Goal: Find specific fact: Find specific fact

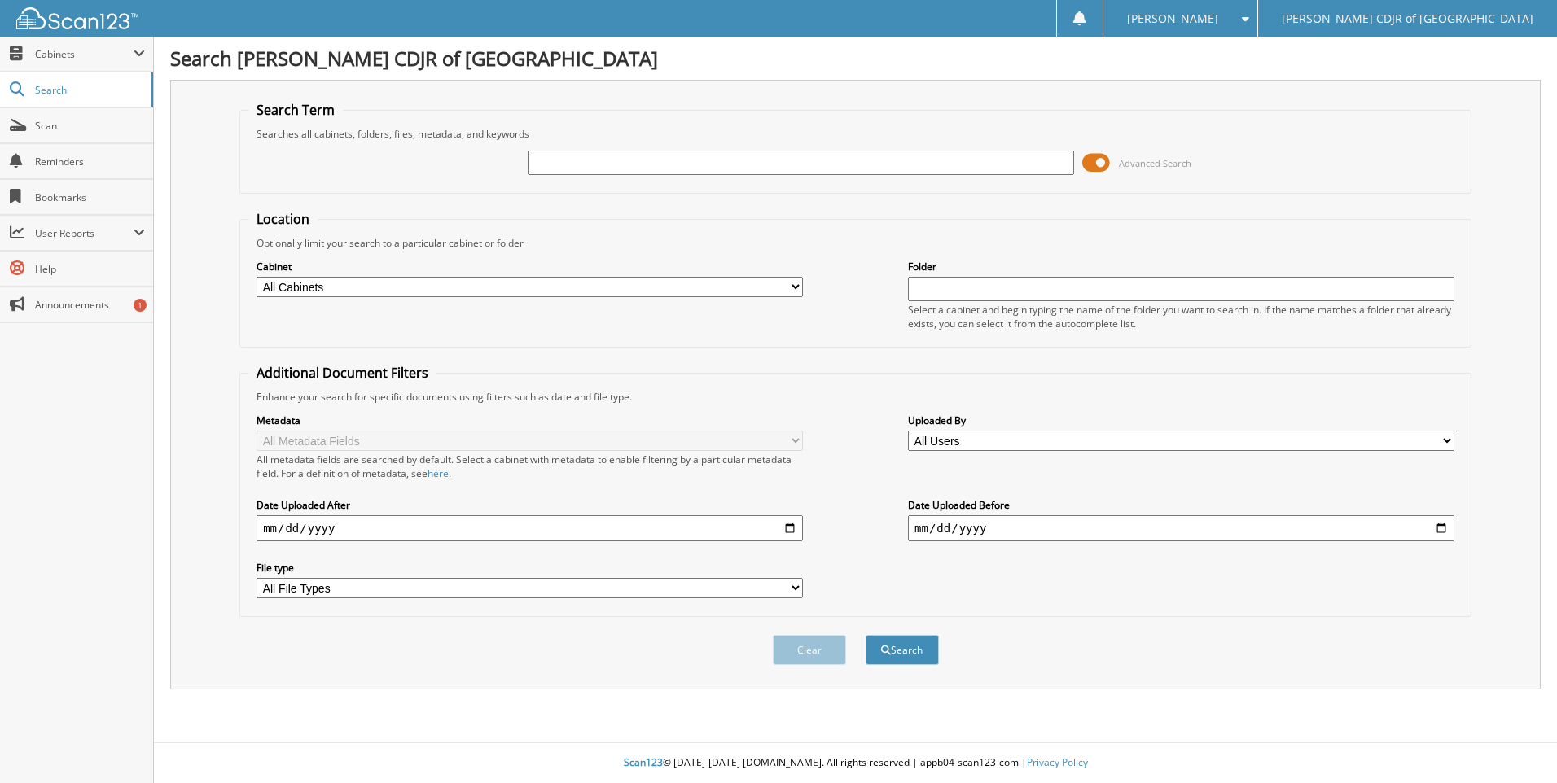
click at [822, 166] on input "text" at bounding box center [801, 163] width 546 height 24
type input "68735"
click at [865, 635] on button "Search" at bounding box center [901, 650] width 73 height 30
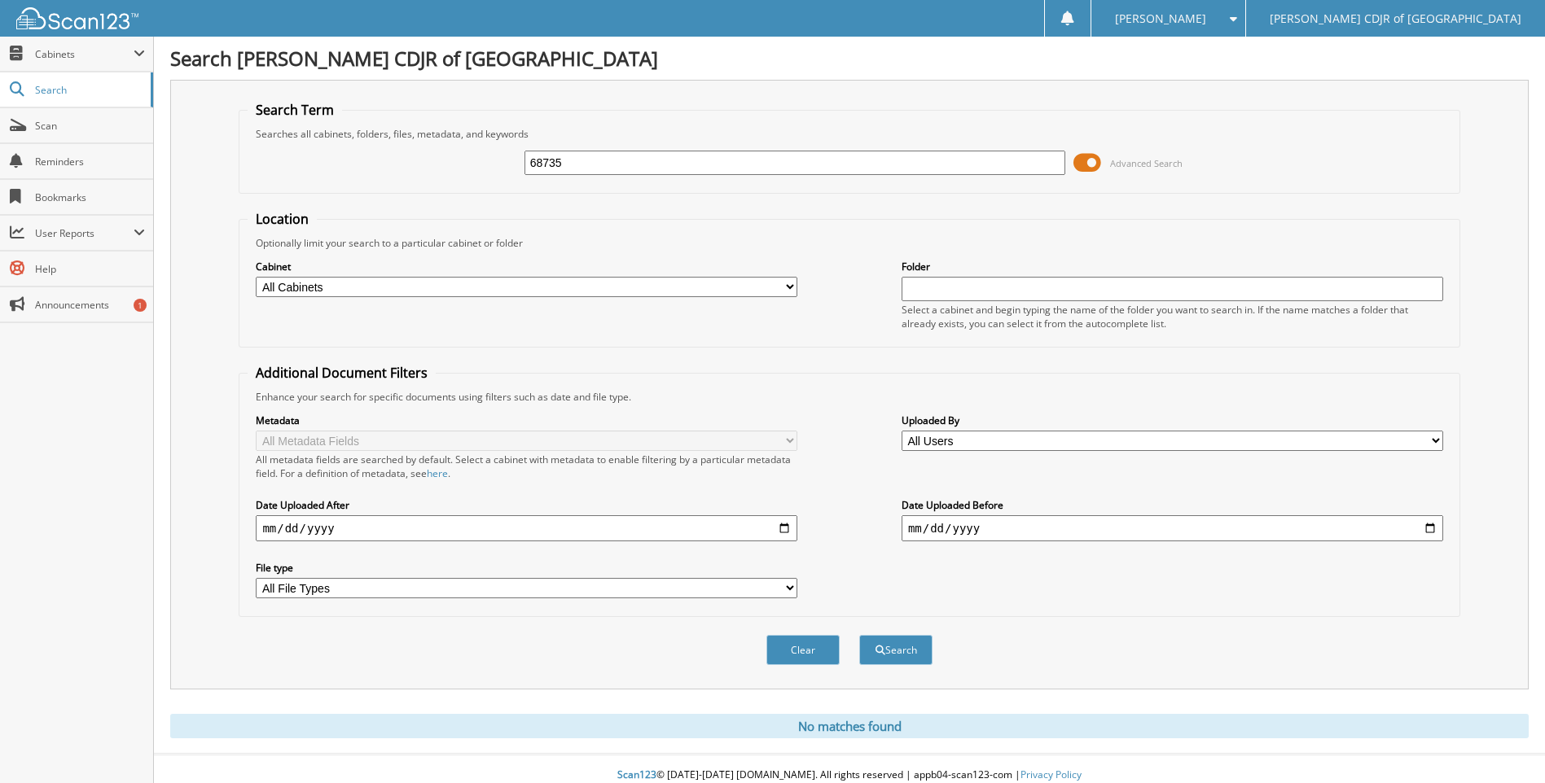
scroll to position [13, 0]
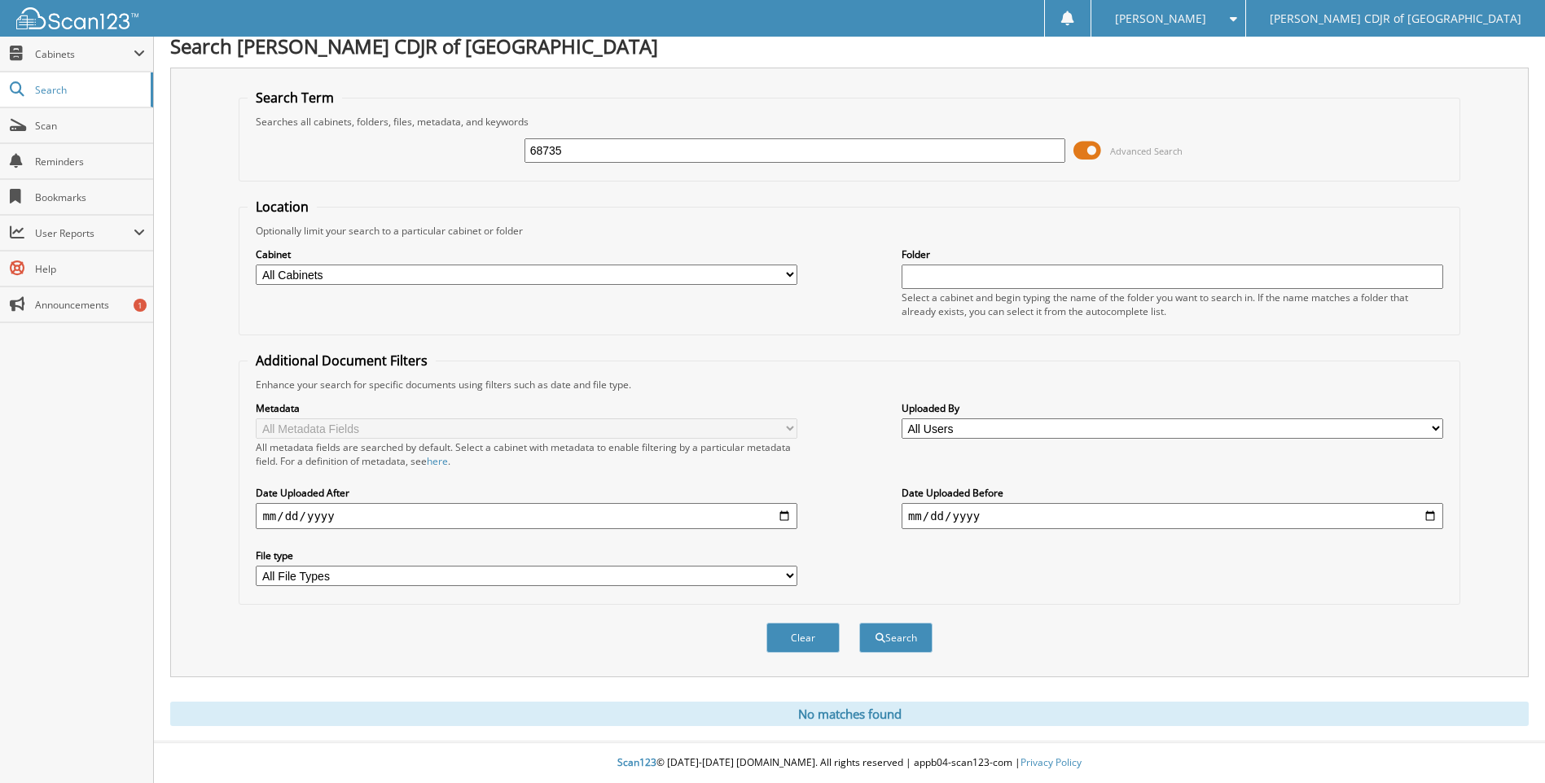
click at [105, 638] on div "Close Cabinets My Company Email Addresses Search Scan" at bounding box center [77, 410] width 154 height 747
